Goal: Find specific page/section: Find specific page/section

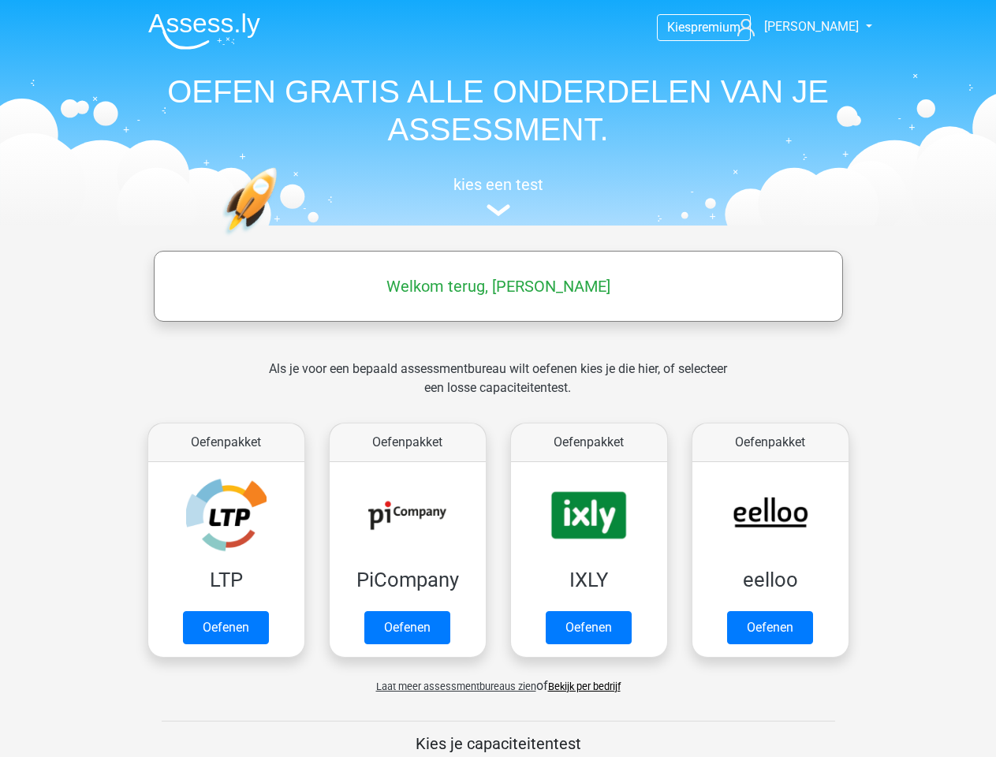
click at [817, 27] on span "[PERSON_NAME]" at bounding box center [811, 26] width 95 height 15
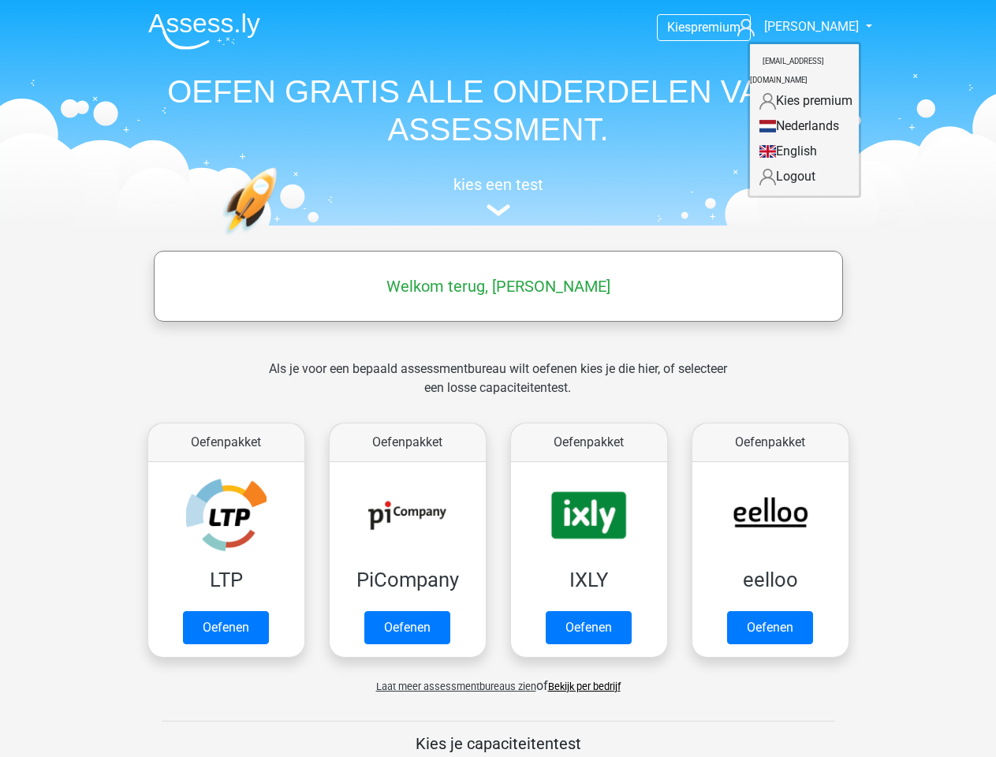
click at [452, 686] on span "Laat meer assessmentbureaus zien" at bounding box center [456, 687] width 160 height 12
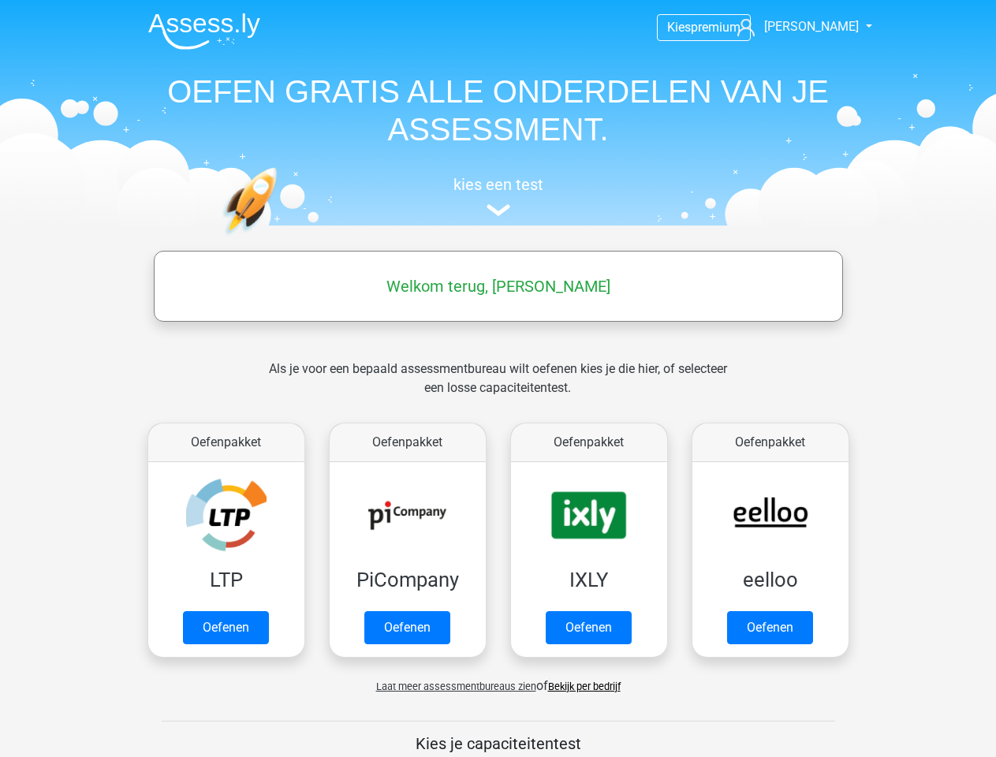
click at [817, 27] on span "[PERSON_NAME]" at bounding box center [811, 26] width 95 height 15
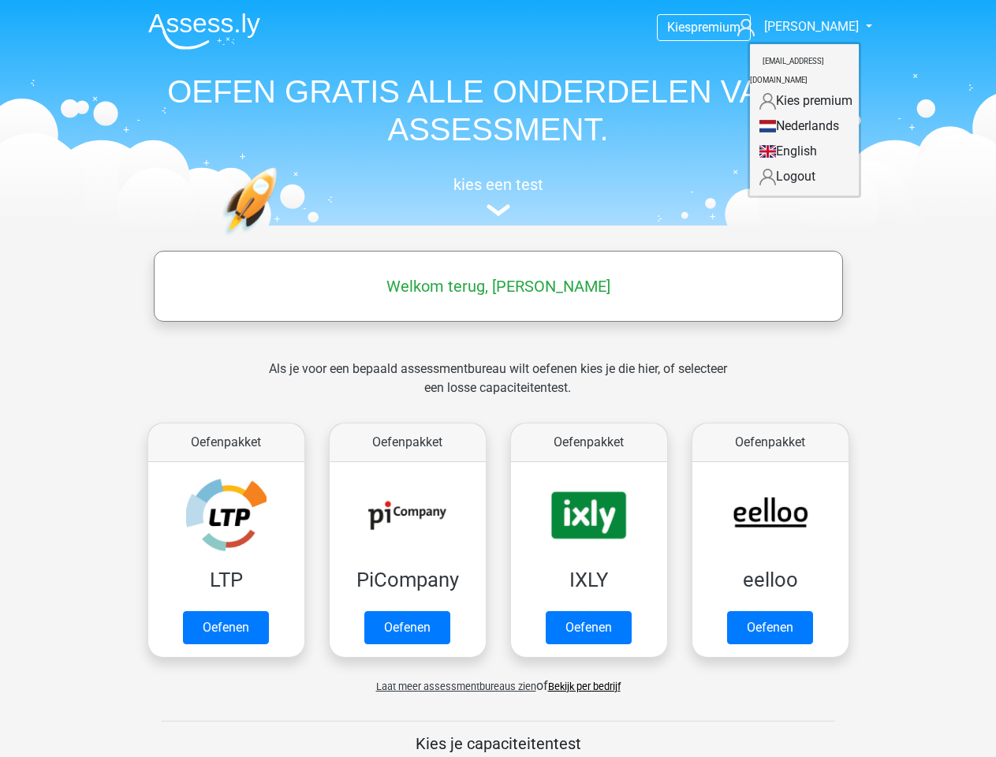
click at [452, 686] on span "Laat meer assessmentbureaus zien" at bounding box center [456, 687] width 160 height 12
